Goal: Task Accomplishment & Management: Use online tool/utility

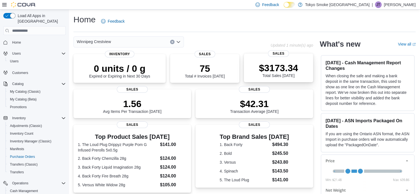
click at [280, 77] on div "$3173.34 Total Sales Today" at bounding box center [278, 69] width 39 height 15
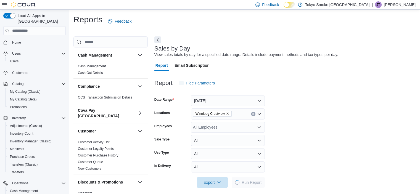
scroll to position [5, 0]
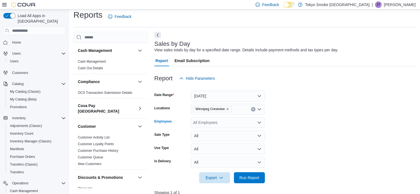
click at [231, 124] on div "All Employees" at bounding box center [228, 122] width 74 height 11
type input "*****"
click at [224, 134] on span "[PERSON_NAME]" at bounding box center [227, 132] width 67 height 6
click at [333, 122] on form "Date Range [DATE] Locations [GEOGRAPHIC_DATA] [GEOGRAPHIC_DATA] Employees [PERS…" at bounding box center [286, 134] width 263 height 100
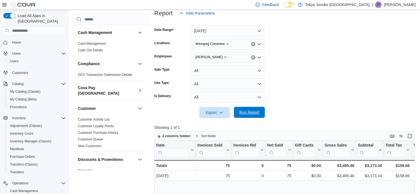
click at [254, 114] on span "Run Report" at bounding box center [250, 113] width 20 height 6
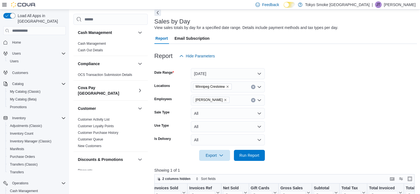
scroll to position [6, 0]
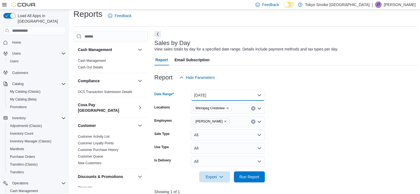
click at [255, 95] on button "[DATE]" at bounding box center [228, 95] width 74 height 11
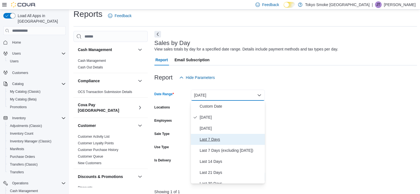
click at [209, 137] on span "Last 7 Days" at bounding box center [231, 139] width 63 height 7
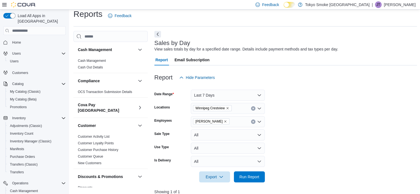
click at [314, 113] on form "Date Range Last 7 Days Locations [GEOGRAPHIC_DATA] [GEOGRAPHIC_DATA] Employees …" at bounding box center [286, 133] width 263 height 100
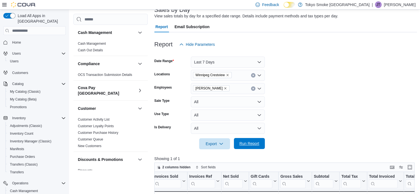
click at [250, 146] on span "Run Report" at bounding box center [250, 144] width 20 height 6
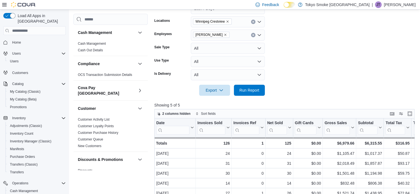
scroll to position [99, 0]
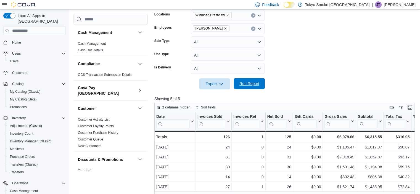
click at [244, 86] on span "Run Report" at bounding box center [249, 83] width 24 height 11
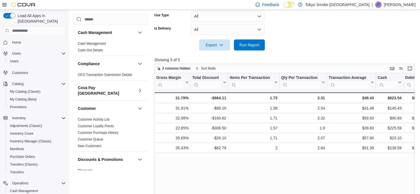
scroll to position [34, 0]
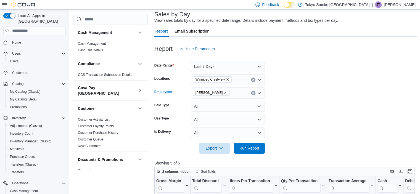
click at [224, 93] on icon "Remove Nicole Rusnak from selection in this group" at bounding box center [225, 92] width 3 height 3
type input "****"
click at [221, 100] on span "[PERSON_NAME]" at bounding box center [227, 103] width 67 height 6
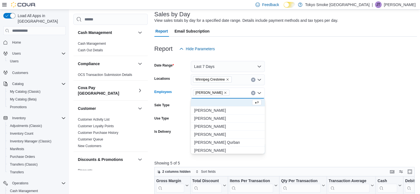
click at [316, 107] on form "Date Range Last 7 Days Locations [GEOGRAPHIC_DATA] [GEOGRAPHIC_DATA] Employees …" at bounding box center [286, 104] width 263 height 100
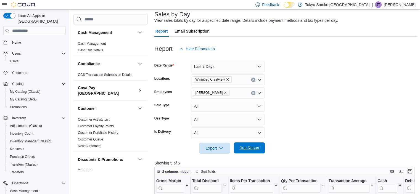
click at [255, 151] on span "Run Report" at bounding box center [249, 148] width 24 height 11
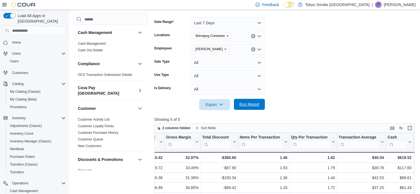
scroll to position [0, 348]
click at [14, 40] on span "Home" at bounding box center [16, 42] width 9 height 4
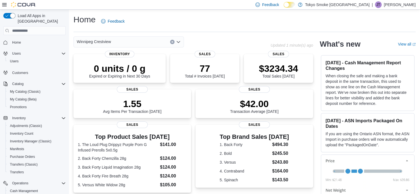
drag, startPoint x: 173, startPoint y: 59, endPoint x: 170, endPoint y: 55, distance: 4.9
click at [170, 55] on div "0 units / 0 g Expired or Expiring in Next 30 Days Inventory 77 Total # Invoices…" at bounding box center [194, 68] width 240 height 29
